Goal: Find specific page/section: Find specific page/section

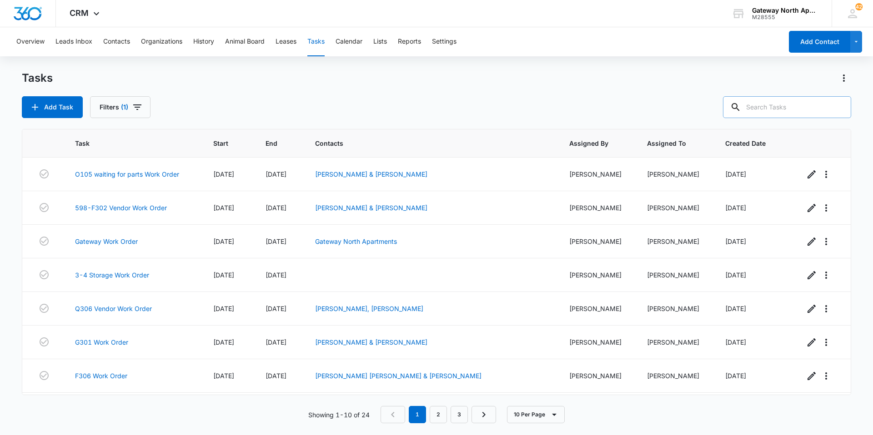
click at [762, 104] on input "text" at bounding box center [787, 107] width 128 height 22
type input "a106"
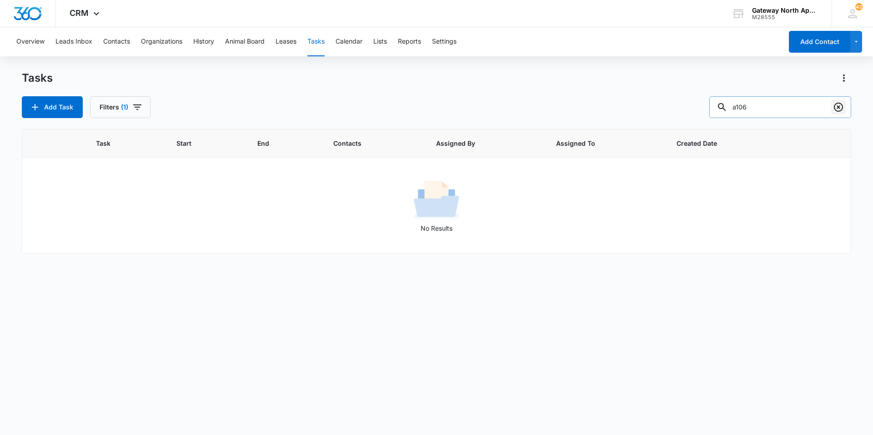
click at [836, 108] on icon "Clear" at bounding box center [838, 107] width 11 height 11
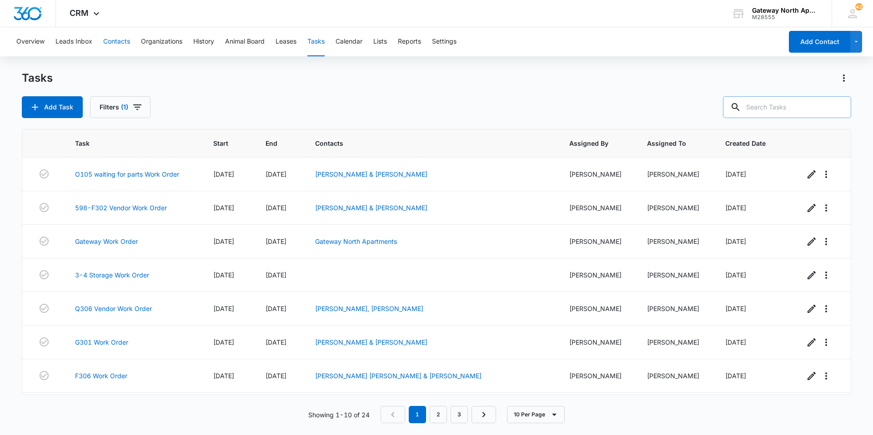
click at [126, 46] on button "Contacts" at bounding box center [116, 41] width 27 height 29
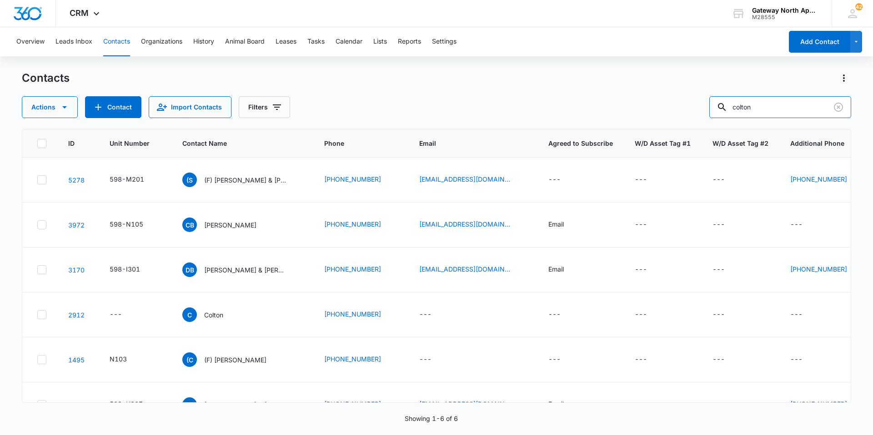
drag, startPoint x: 776, startPoint y: 111, endPoint x: 665, endPoint y: 110, distance: 111.8
click at [665, 110] on div "Actions Contact Import Contacts Filters colton" at bounding box center [436, 107] width 829 height 22
type input "a106"
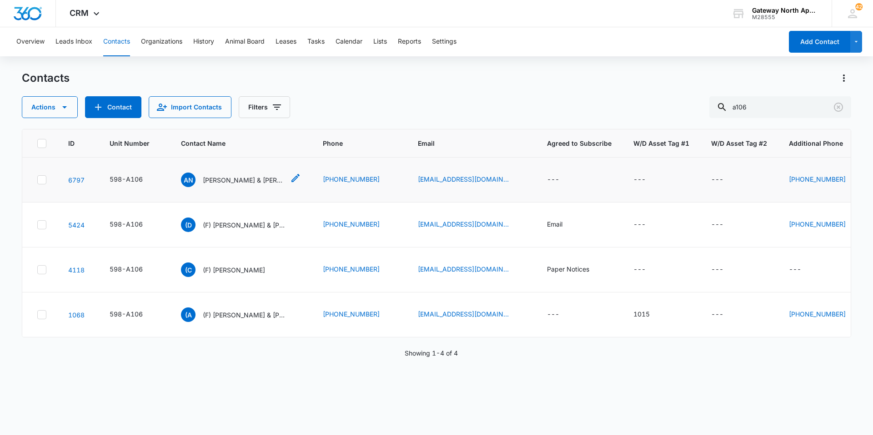
click at [231, 181] on p "[PERSON_NAME] & [PERSON_NAME]" at bounding box center [244, 180] width 82 height 10
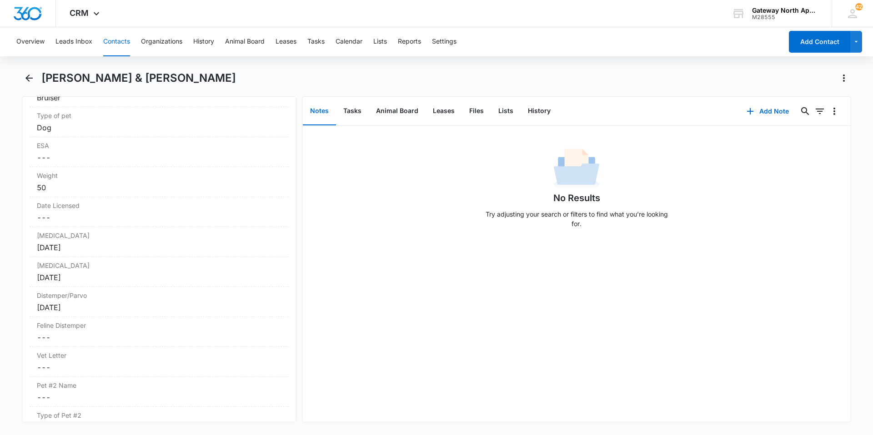
scroll to position [1909, 0]
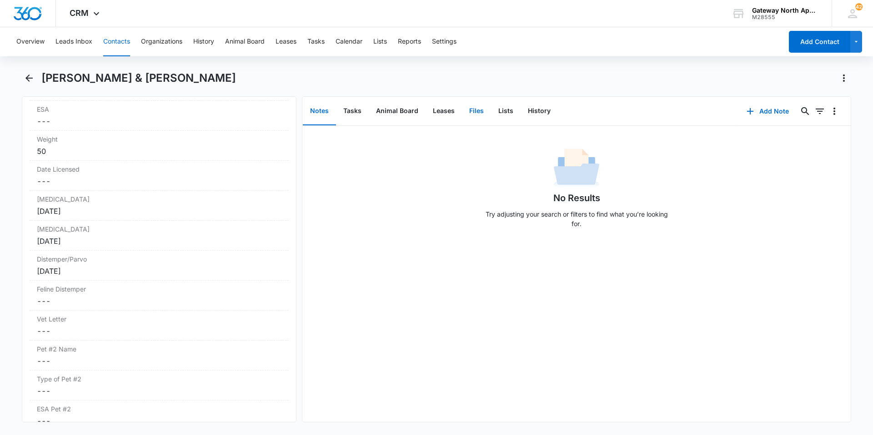
click at [474, 110] on button "Files" at bounding box center [476, 111] width 29 height 28
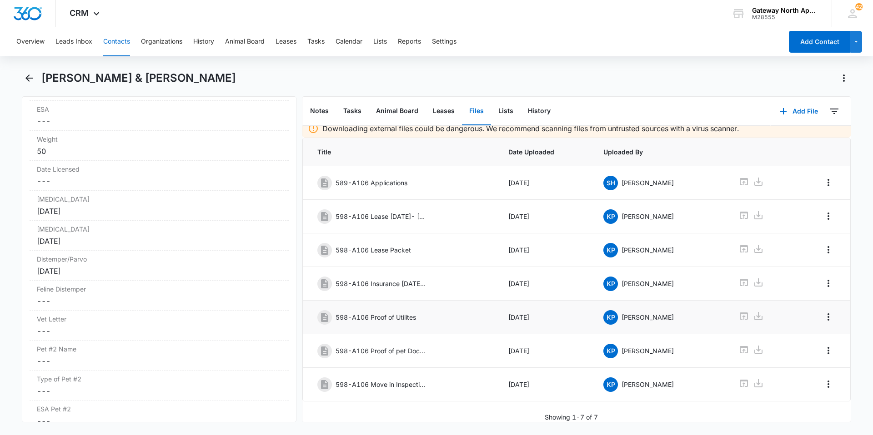
scroll to position [13, 0]
click at [738, 210] on icon at bounding box center [743, 215] width 11 height 11
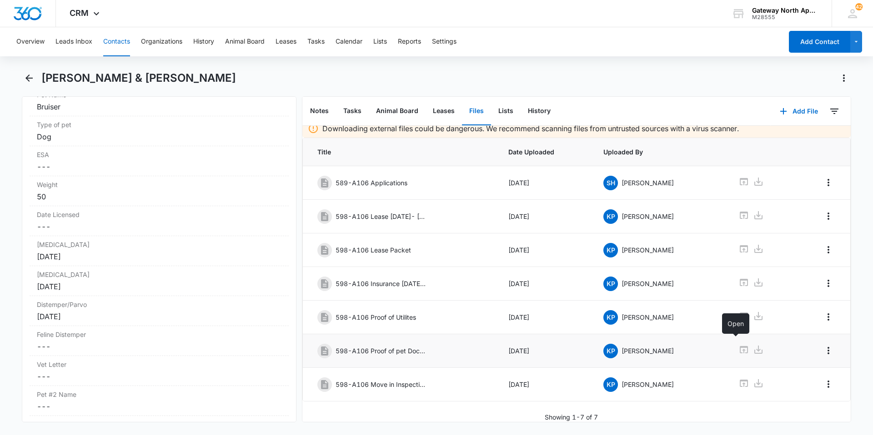
click at [738, 345] on icon at bounding box center [743, 350] width 11 height 11
click at [106, 43] on button "Contacts" at bounding box center [116, 41] width 27 height 29
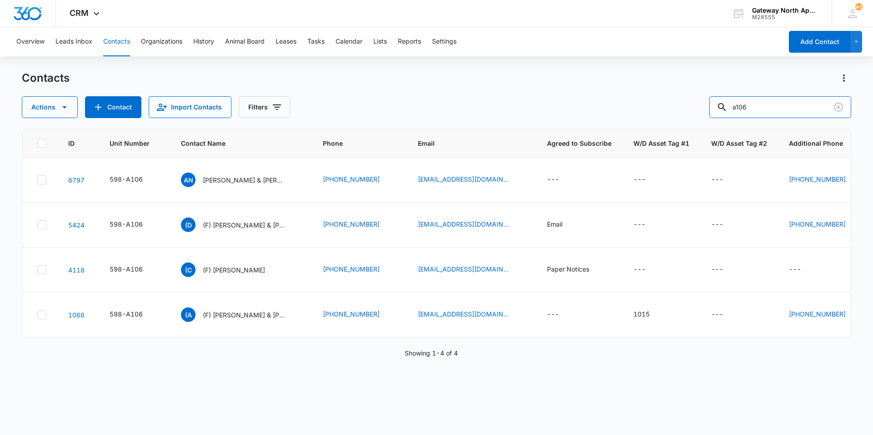
drag, startPoint x: 777, startPoint y: 105, endPoint x: 635, endPoint y: 110, distance: 142.4
click at [635, 110] on div "Actions Contact Import Contacts Filters a106" at bounding box center [436, 107] width 829 height 22
type input "a204"
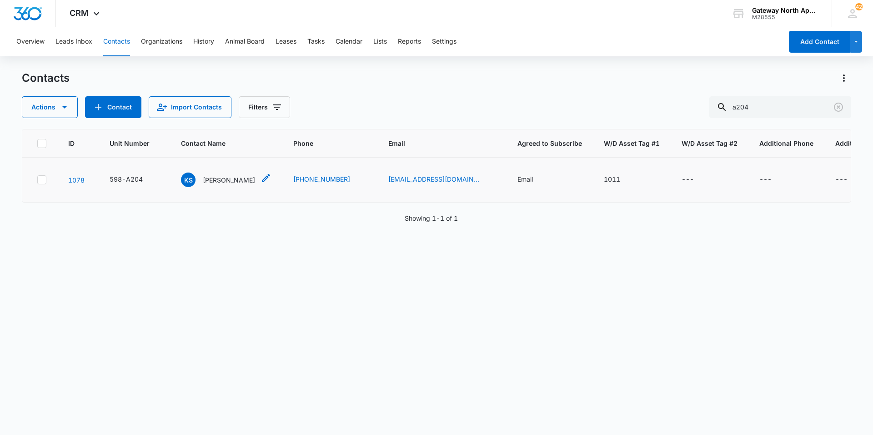
click at [220, 177] on p "[PERSON_NAME]" at bounding box center [229, 180] width 52 height 10
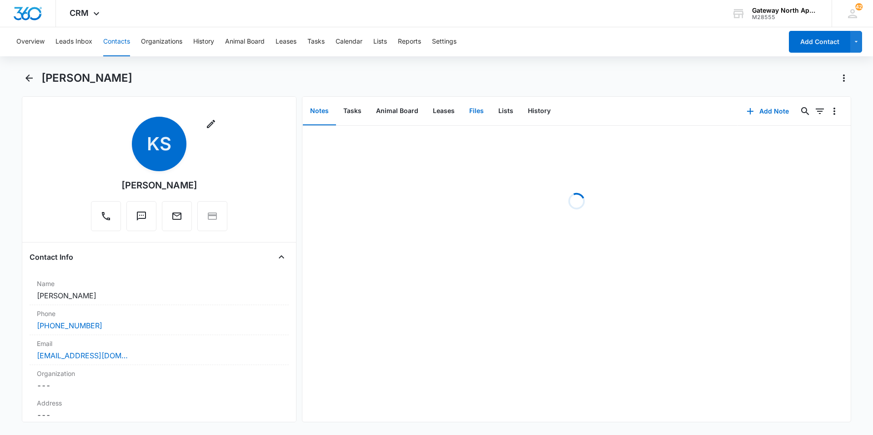
click at [475, 105] on button "Files" at bounding box center [476, 111] width 29 height 28
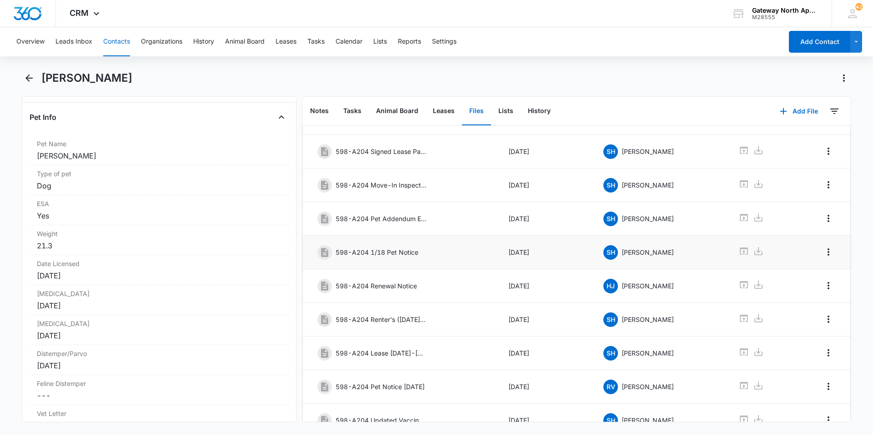
scroll to position [122, 0]
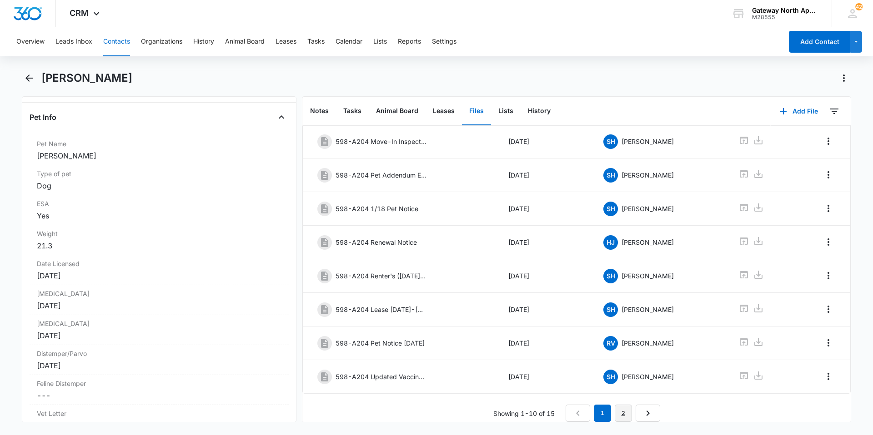
click at [624, 409] on link "2" at bounding box center [623, 413] width 17 height 17
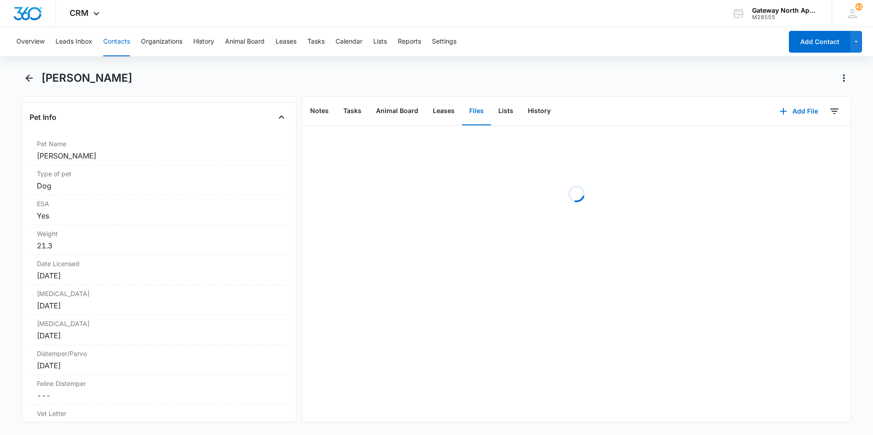
scroll to position [0, 0]
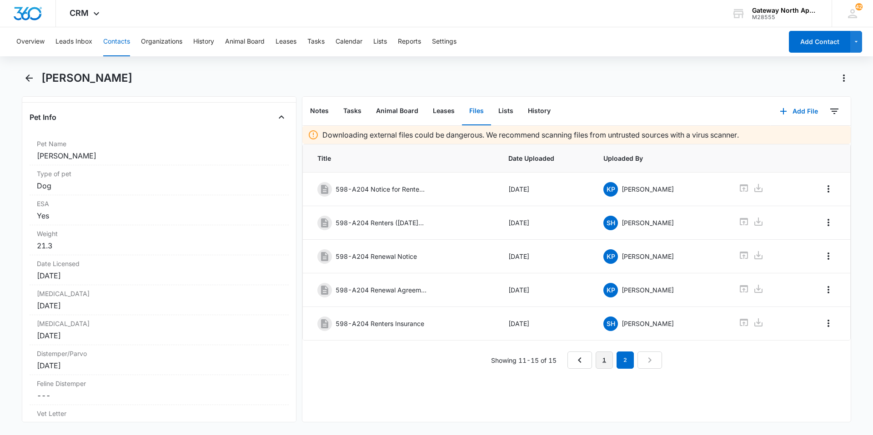
click at [605, 361] on link "1" at bounding box center [604, 360] width 17 height 17
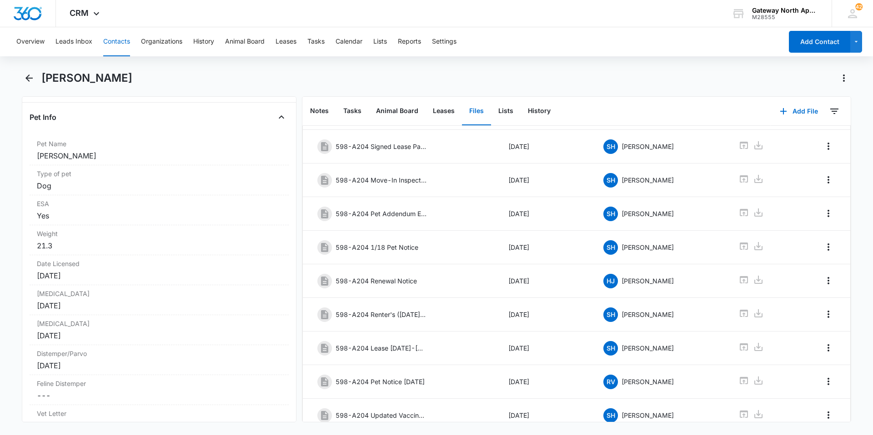
scroll to position [122, 0]
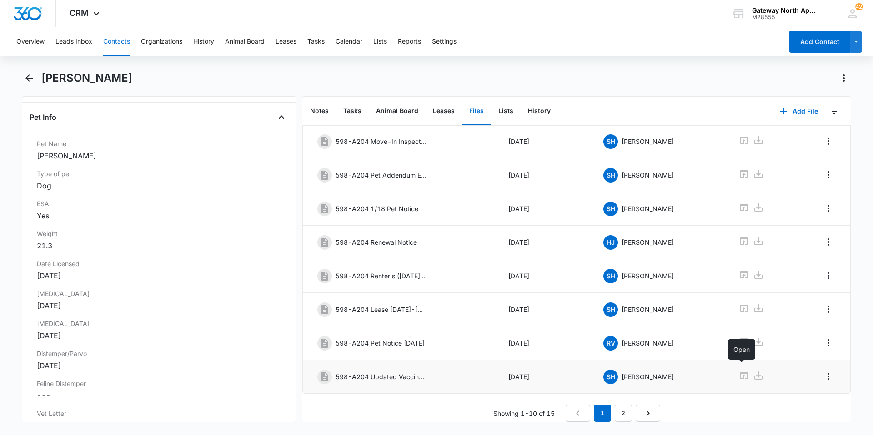
click at [750, 372] on div at bounding box center [760, 376] width 45 height 13
click at [739, 371] on icon at bounding box center [743, 375] width 11 height 11
